Goal: Transaction & Acquisition: Purchase product/service

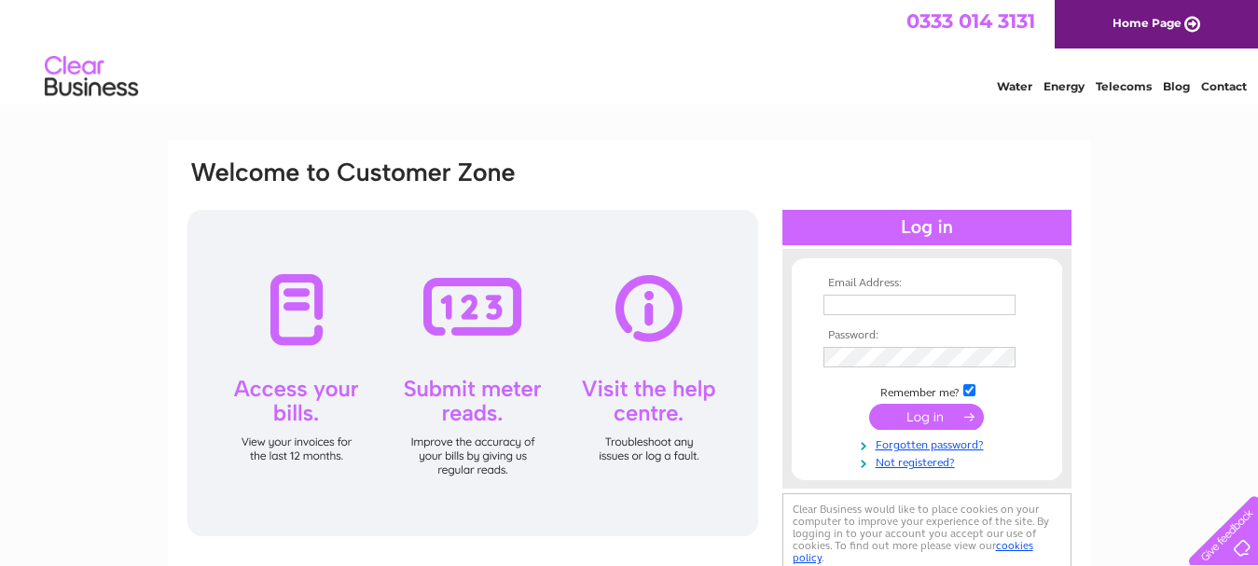
type input "[EMAIL_ADDRESS][DOMAIN_NAME]"
click at [932, 419] on input "submit" at bounding box center [926, 417] width 115 height 26
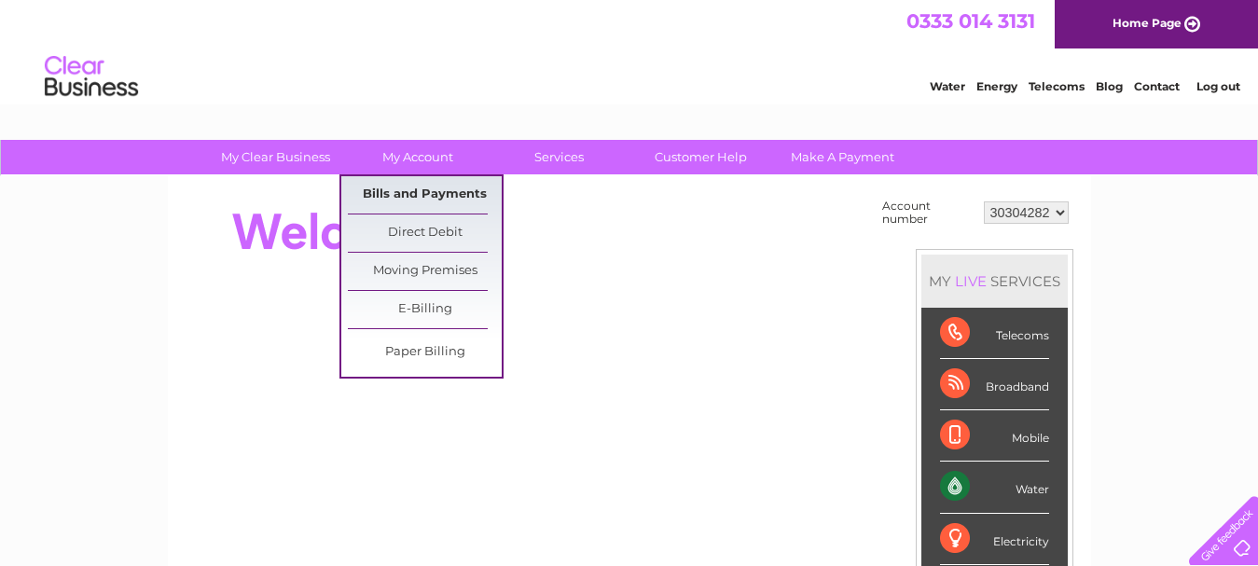
click at [416, 198] on link "Bills and Payments" at bounding box center [425, 194] width 154 height 37
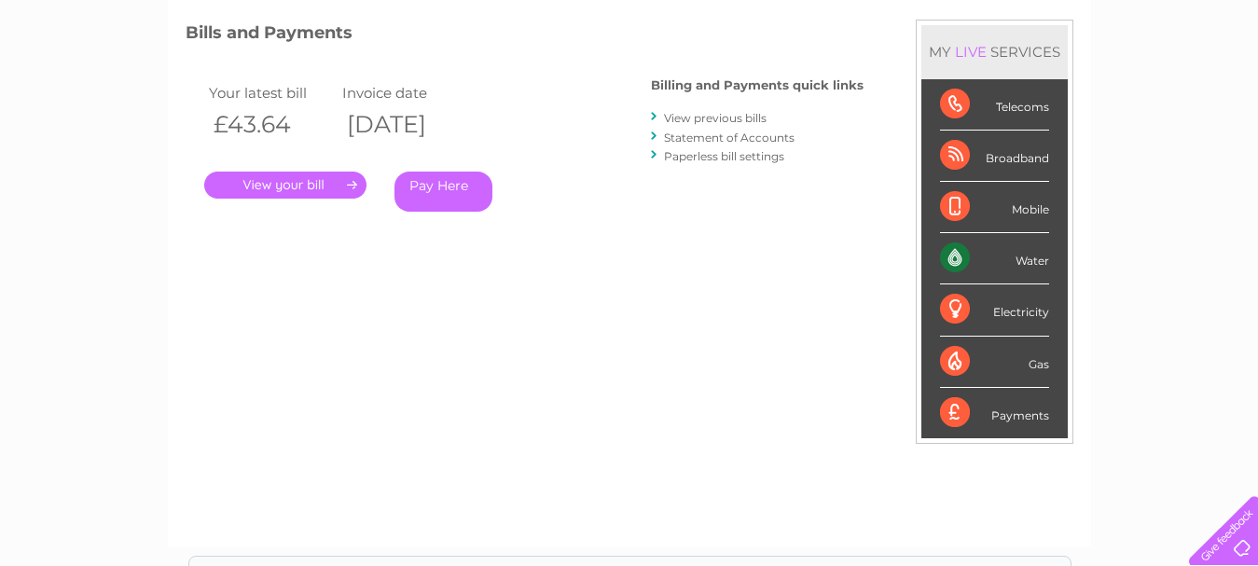
scroll to position [280, 0]
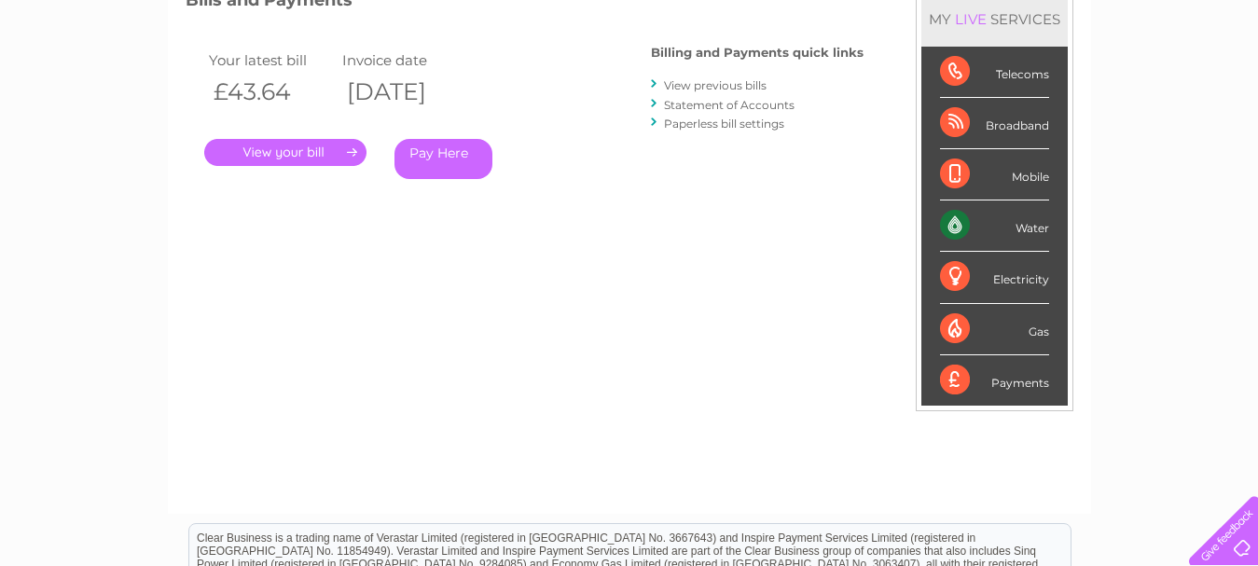
click at [449, 152] on link "Pay Here" at bounding box center [443, 159] width 98 height 40
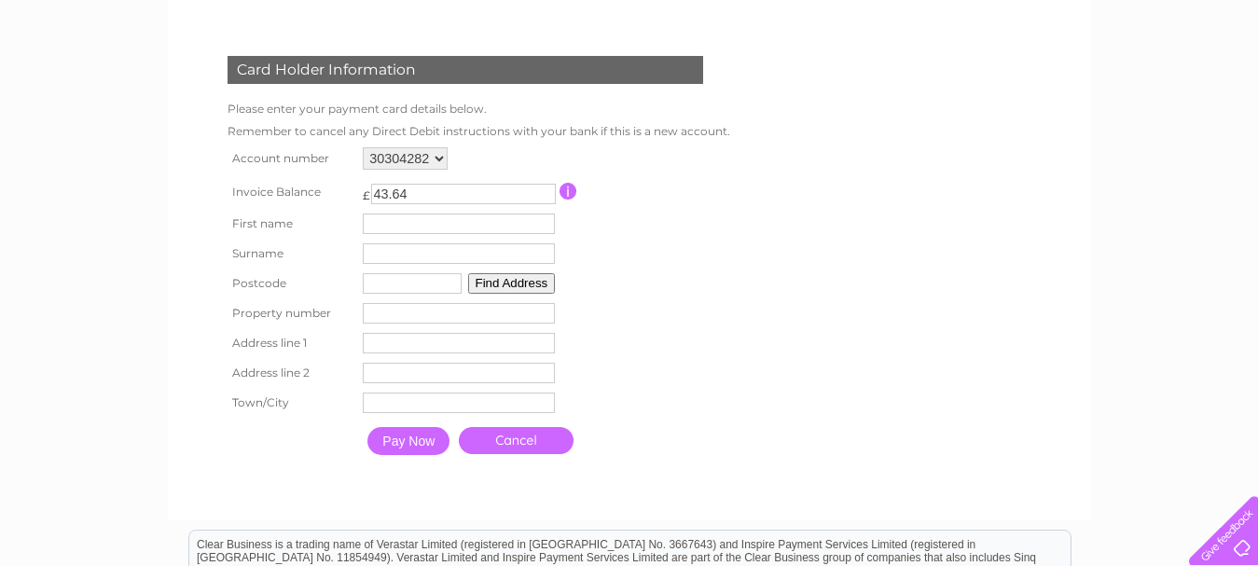
scroll to position [280, 0]
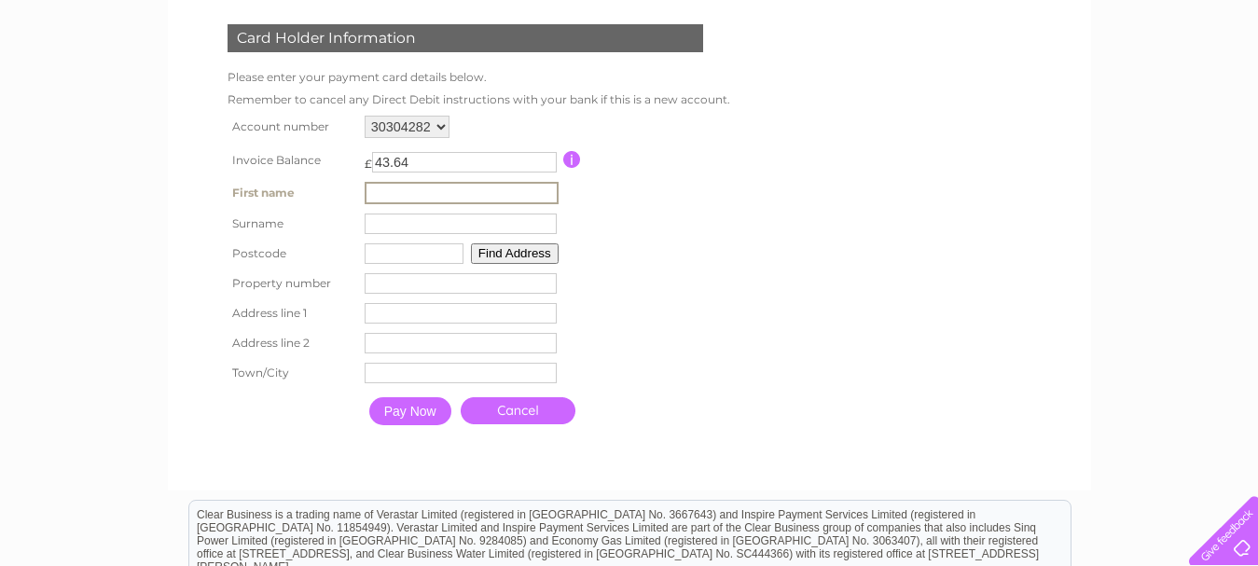
click at [456, 184] on input "text" at bounding box center [462, 193] width 194 height 22
type input "Colin"
type input "Stewart"
type input "ML6 7UF"
type input "12"
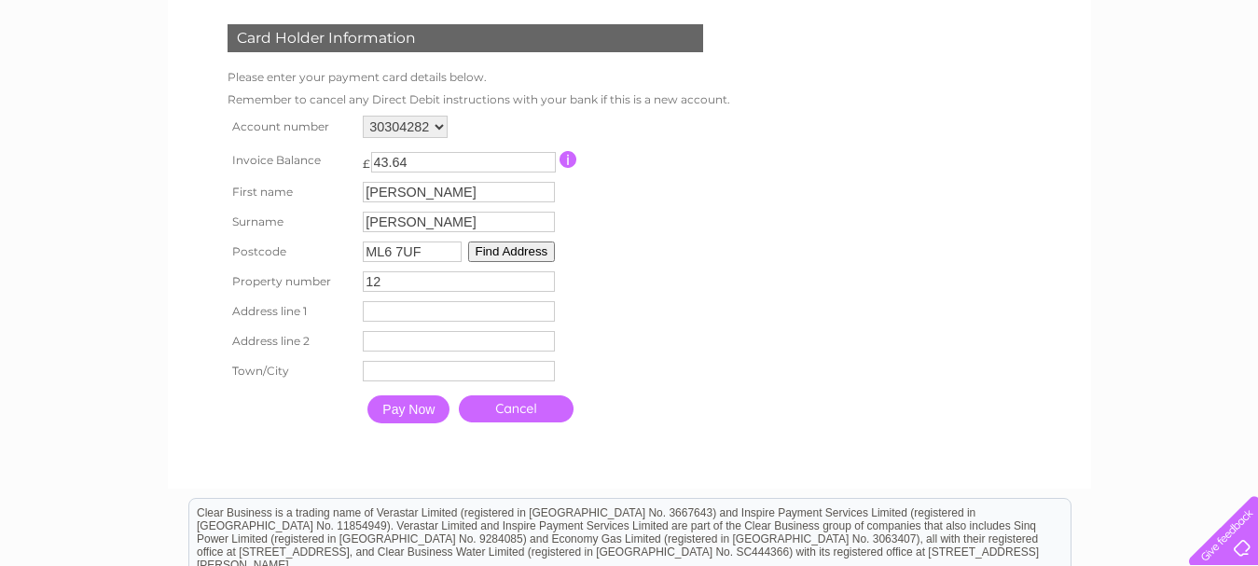
click at [495, 251] on button "Find Address" at bounding box center [512, 252] width 88 height 21
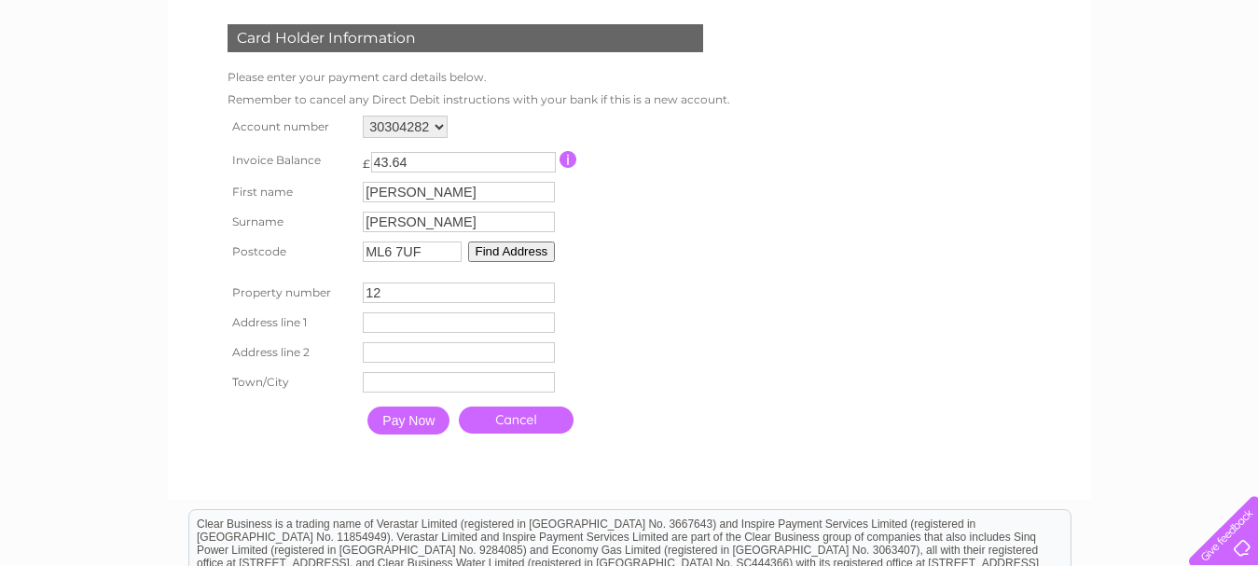
click at [397, 325] on input "text" at bounding box center [459, 322] width 192 height 21
type input "12 Roadside Place"
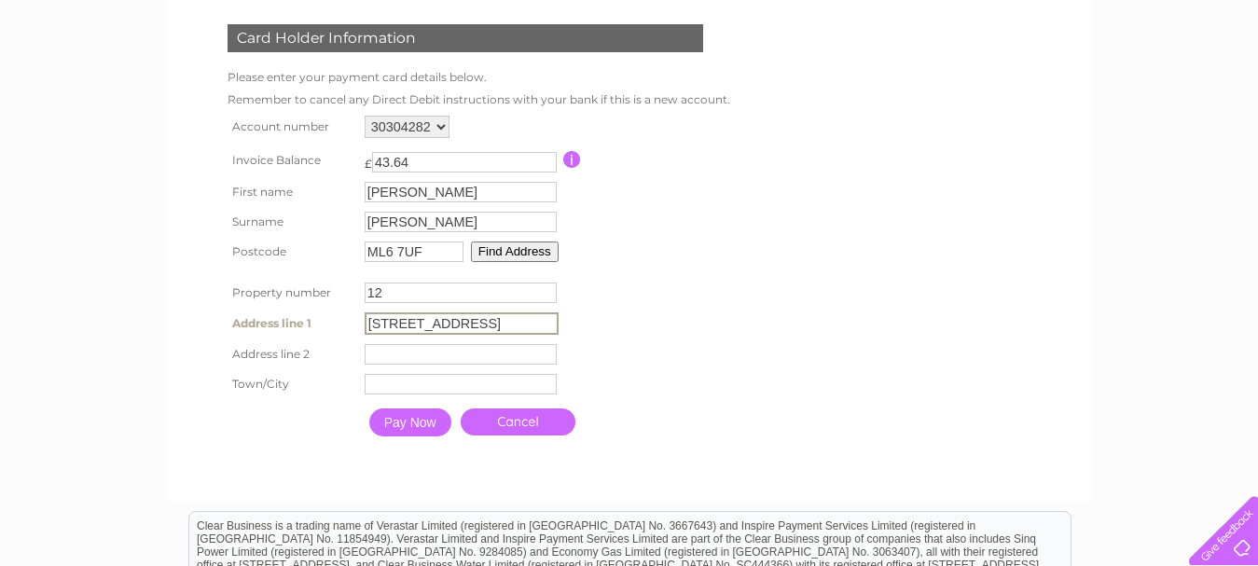
type input "Greengairs"
type input "Airdrie"
click at [385, 322] on input "12 Roadside Place" at bounding box center [462, 323] width 194 height 22
type input "Roadside Place"
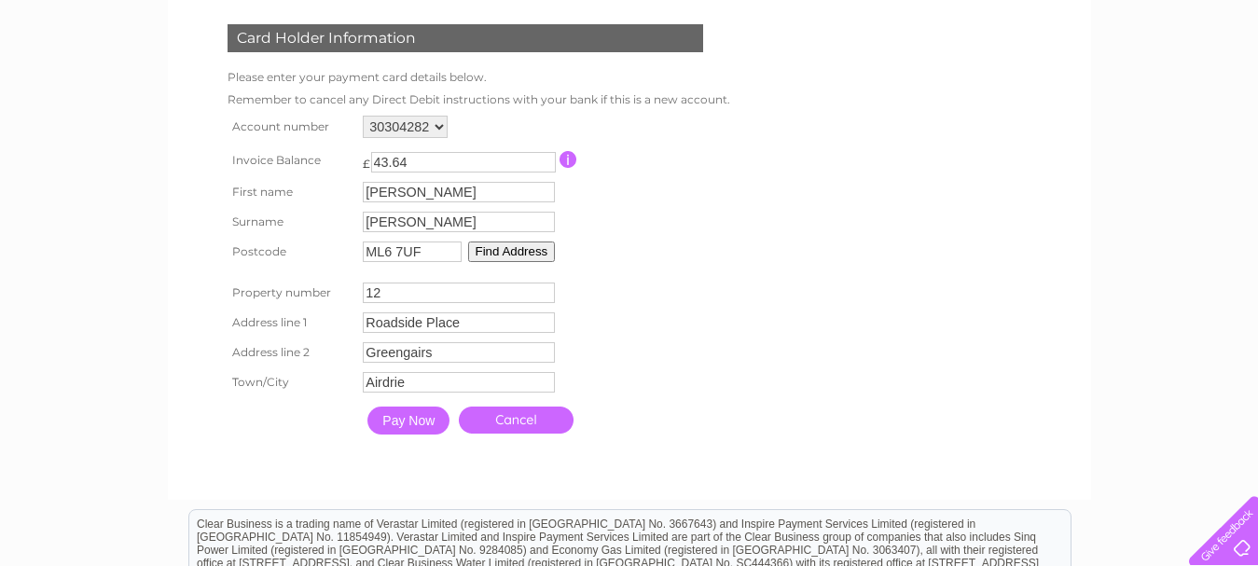
click at [623, 345] on table "Account number 30304282 Invoice Balance £ 43.64 First name Colin Surname 12" at bounding box center [475, 277] width 504 height 333
click at [406, 426] on input "Pay Now" at bounding box center [408, 421] width 82 height 28
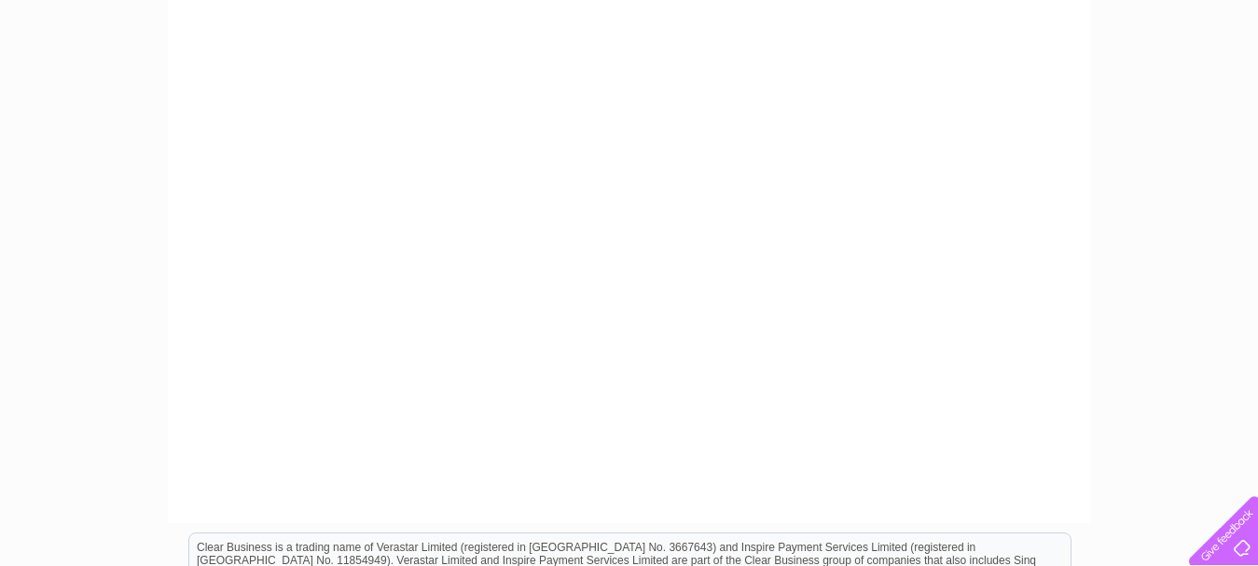
scroll to position [653, 0]
